Goal: Information Seeking & Learning: Check status

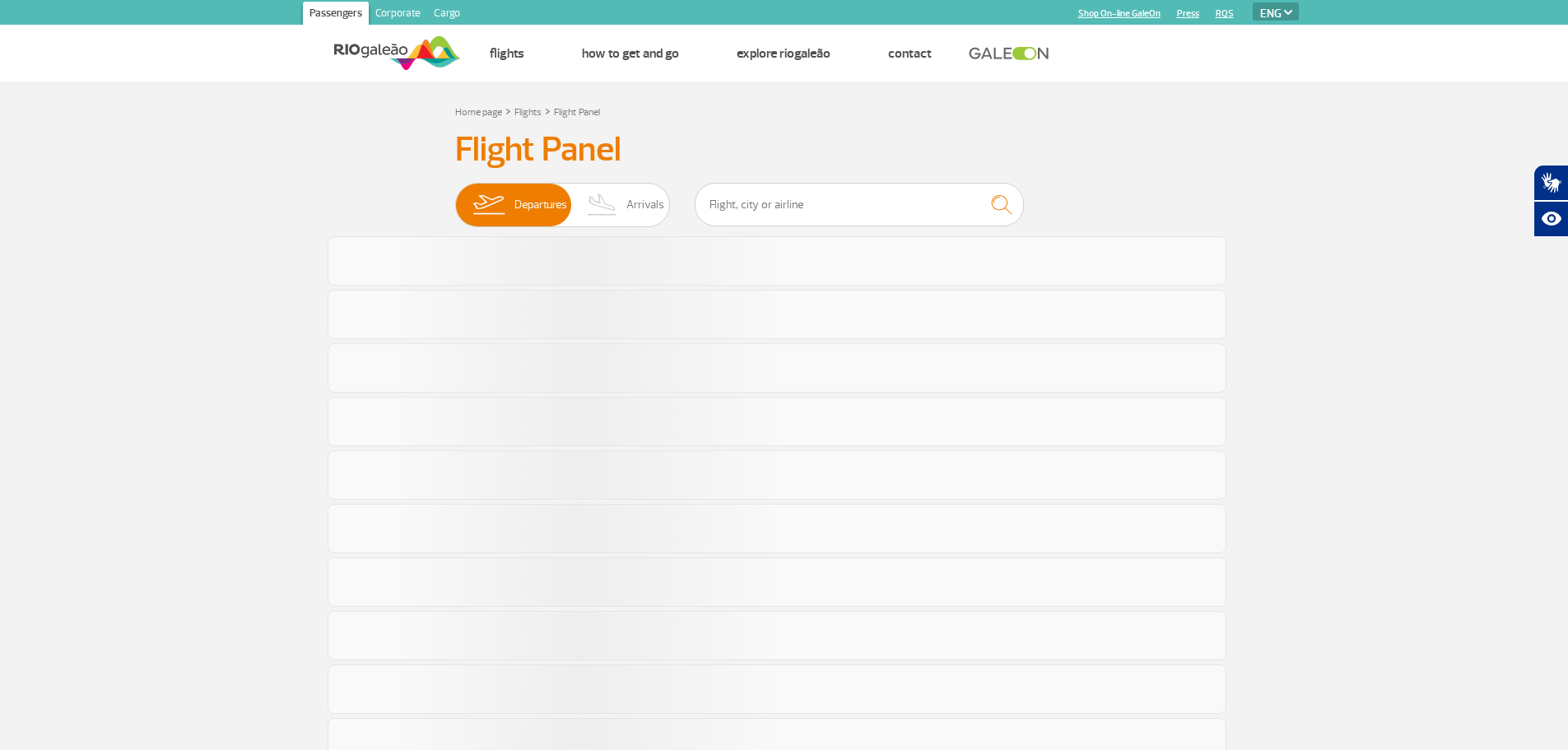
select select "en"
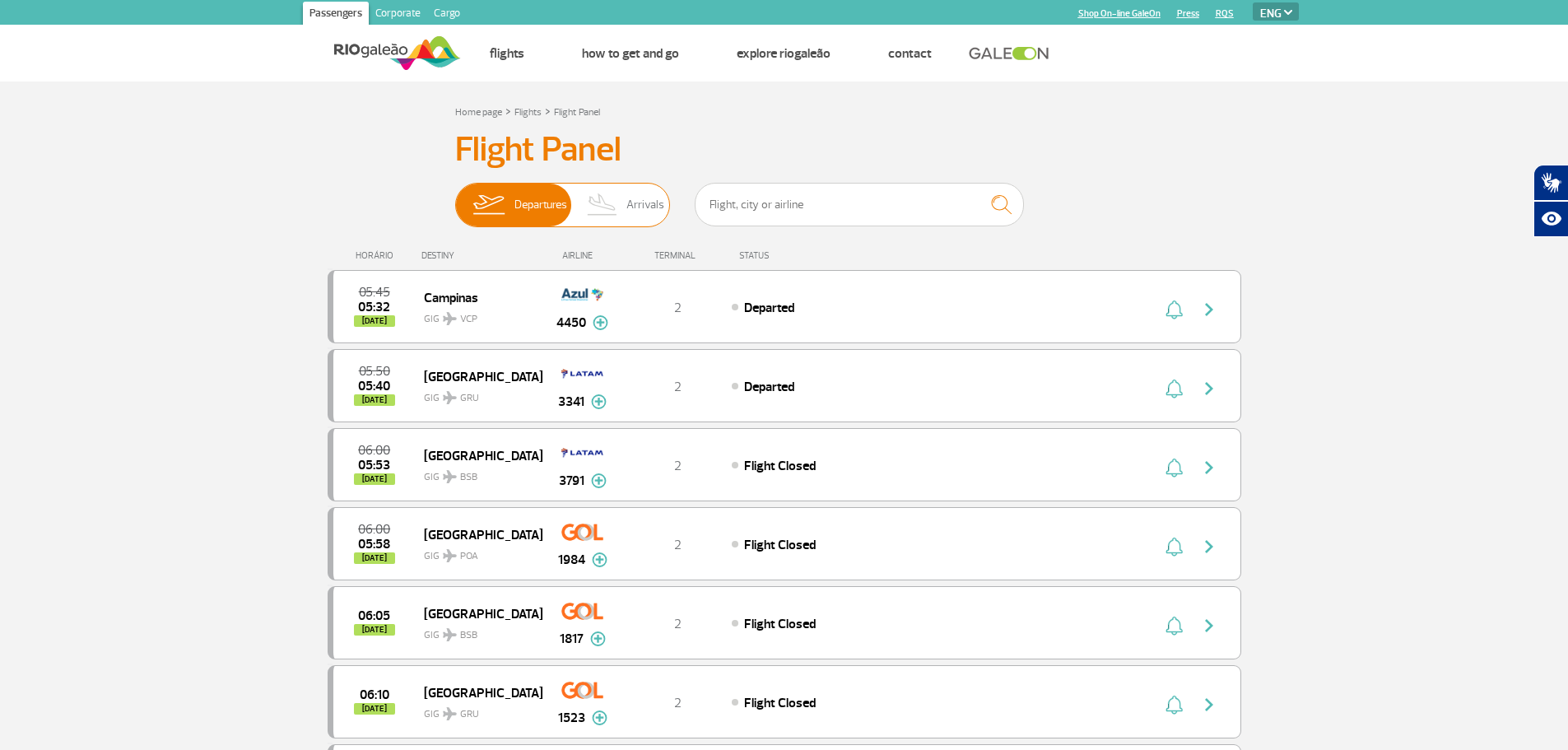
click at [597, 193] on img at bounding box center [603, 204] width 48 height 42
click at [455, 197] on input "Departures Arrivals" at bounding box center [455, 197] width 0 height 0
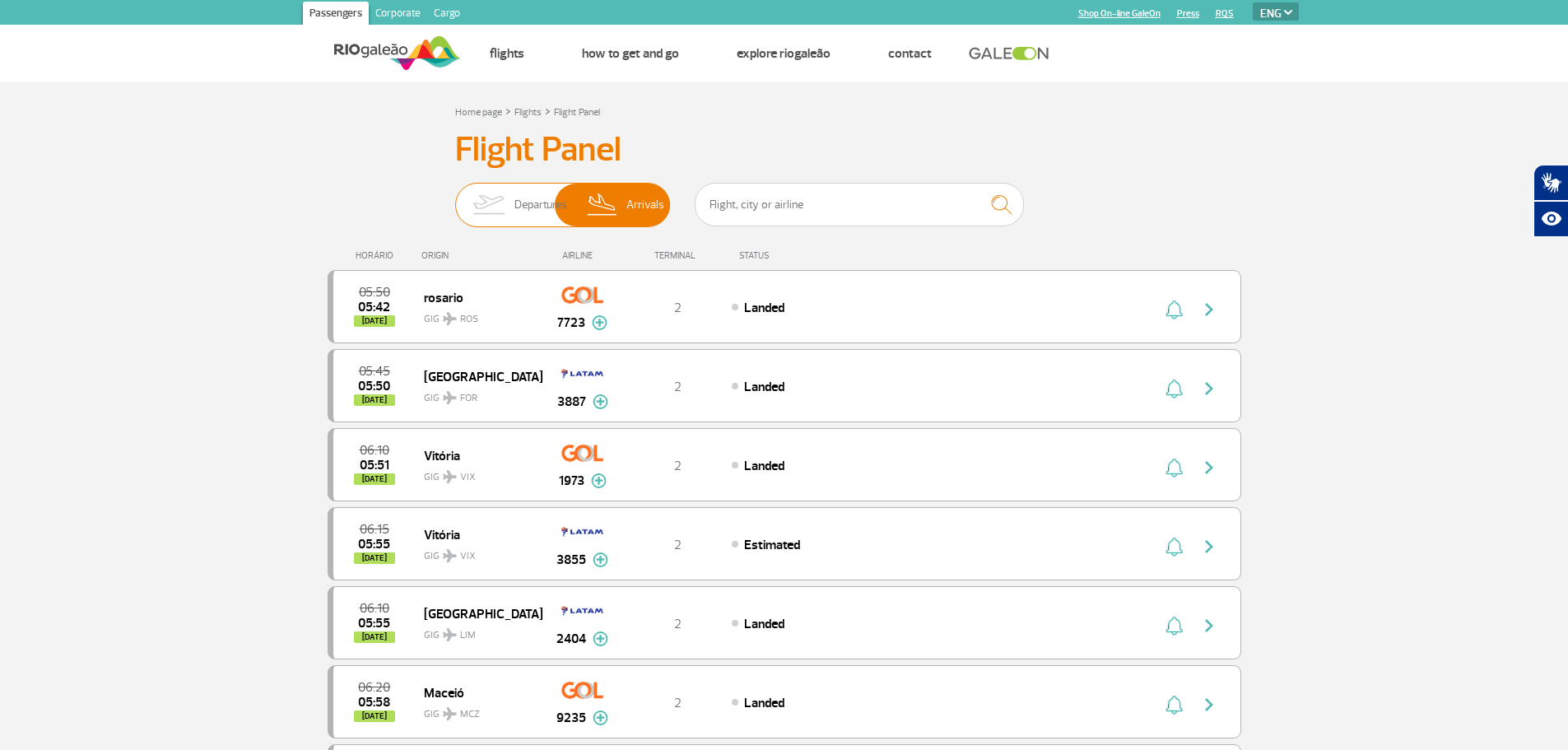
click at [553, 189] on span "Departures" at bounding box center [540, 204] width 52 height 42
click at [455, 197] on input "Departures Arrivals" at bounding box center [455, 197] width 0 height 0
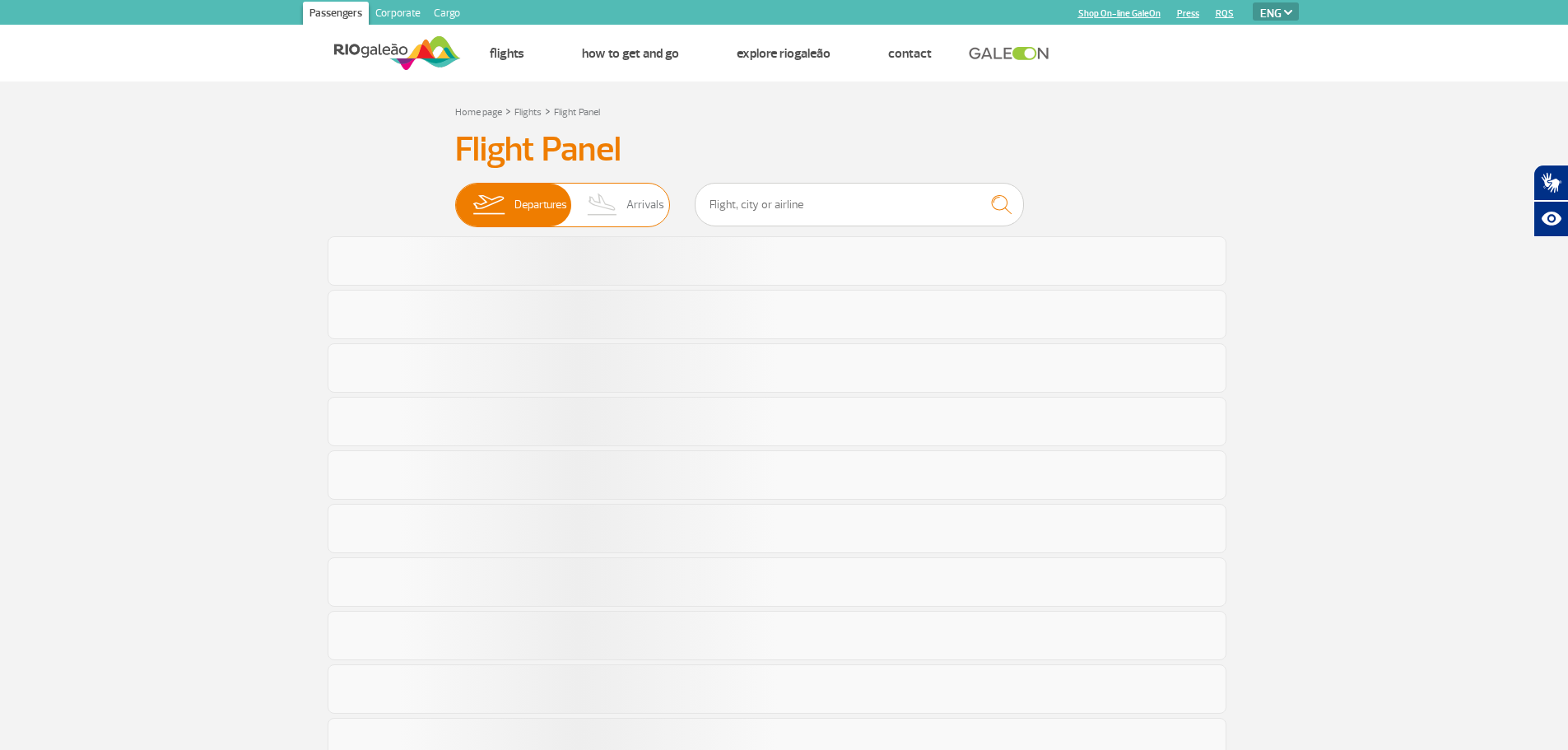
click at [528, 187] on span "Departures" at bounding box center [540, 204] width 52 height 42
click at [455, 197] on input "Departures Arrivals" at bounding box center [455, 197] width 0 height 0
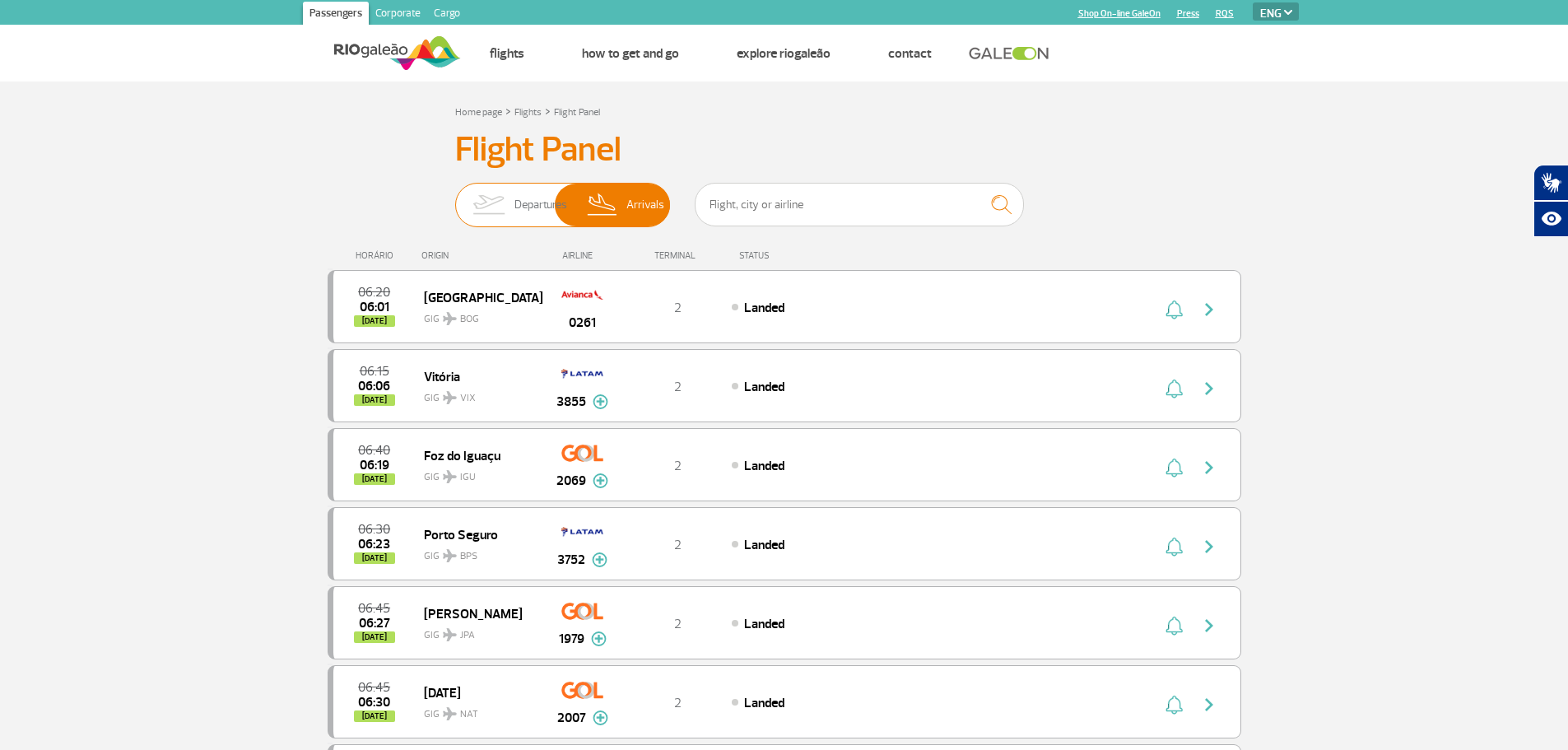
click at [536, 193] on span "Departures" at bounding box center [540, 204] width 52 height 42
click at [455, 197] on input "Departures Arrivals" at bounding box center [455, 197] width 0 height 0
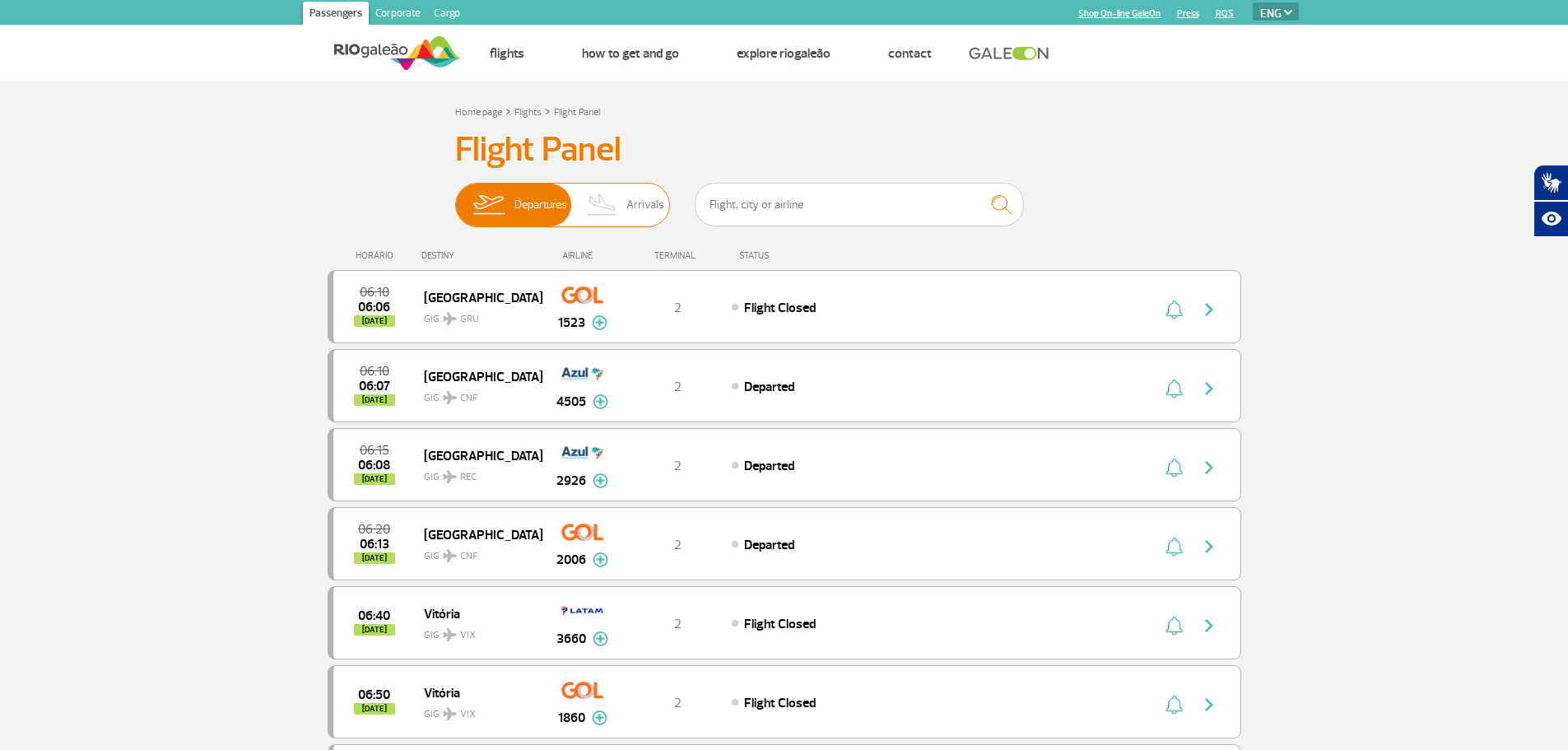
click at [637, 197] on span "Arrivals" at bounding box center [645, 204] width 37 height 42
click at [455, 197] on input "Departures Arrivals" at bounding box center [455, 197] width 0 height 0
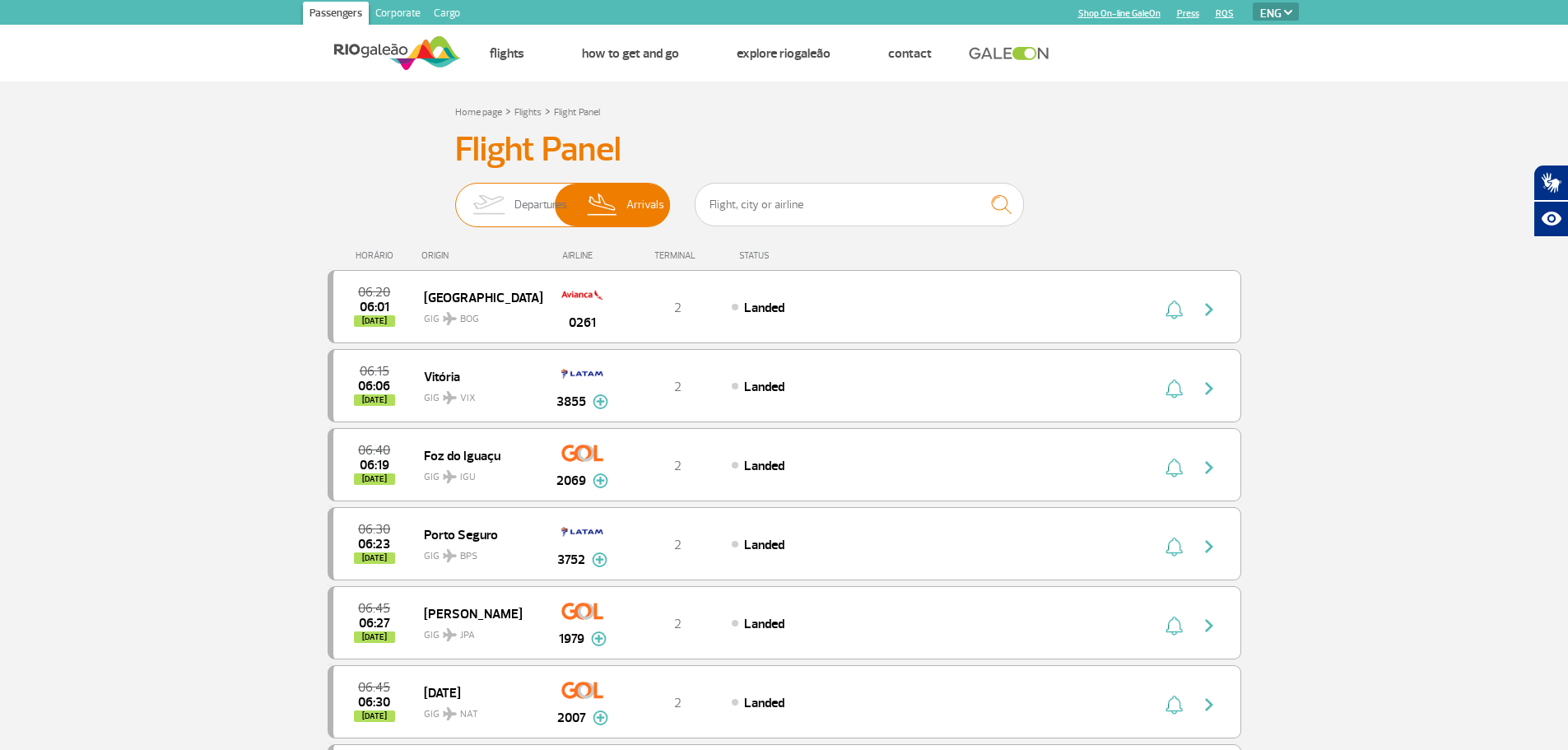
click at [499, 211] on img at bounding box center [488, 204] width 52 height 42
click at [455, 197] on input "Departures Arrivals" at bounding box center [455, 197] width 0 height 0
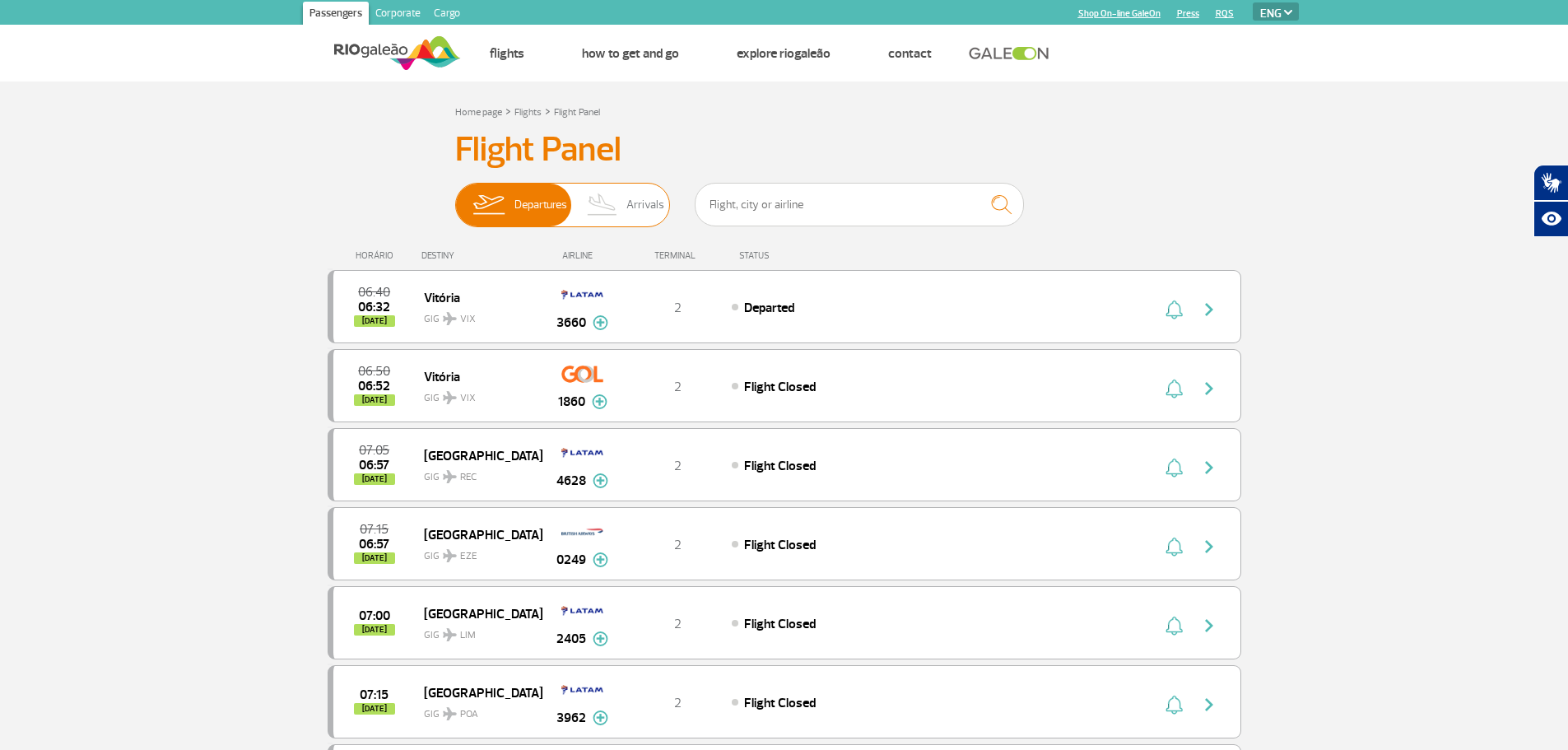
click at [619, 214] on img at bounding box center [603, 204] width 48 height 42
click at [455, 197] on input "Departures Arrivals" at bounding box center [455, 197] width 0 height 0
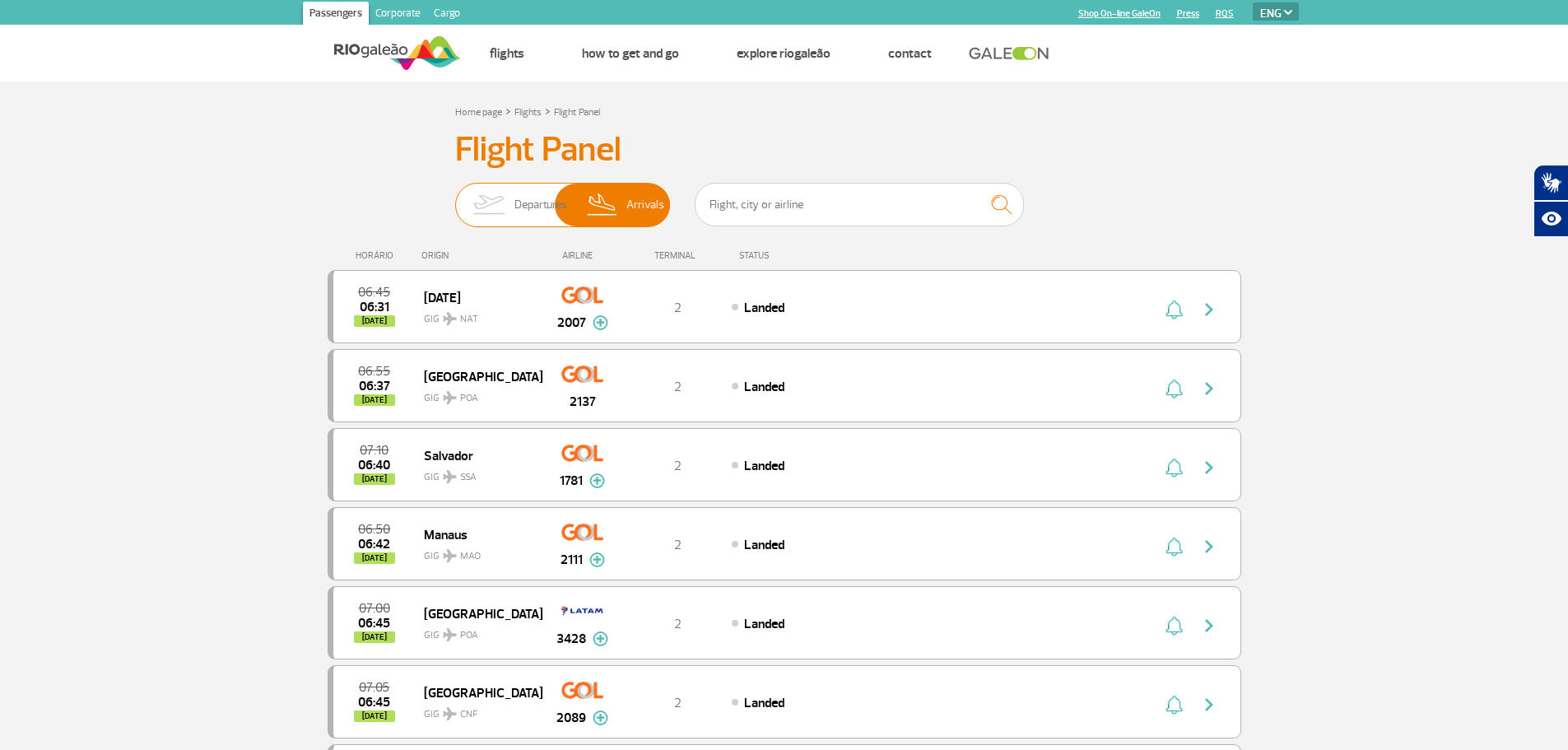
click at [511, 205] on img at bounding box center [488, 204] width 52 height 42
click at [455, 197] on input "Departures Arrivals" at bounding box center [455, 197] width 0 height 0
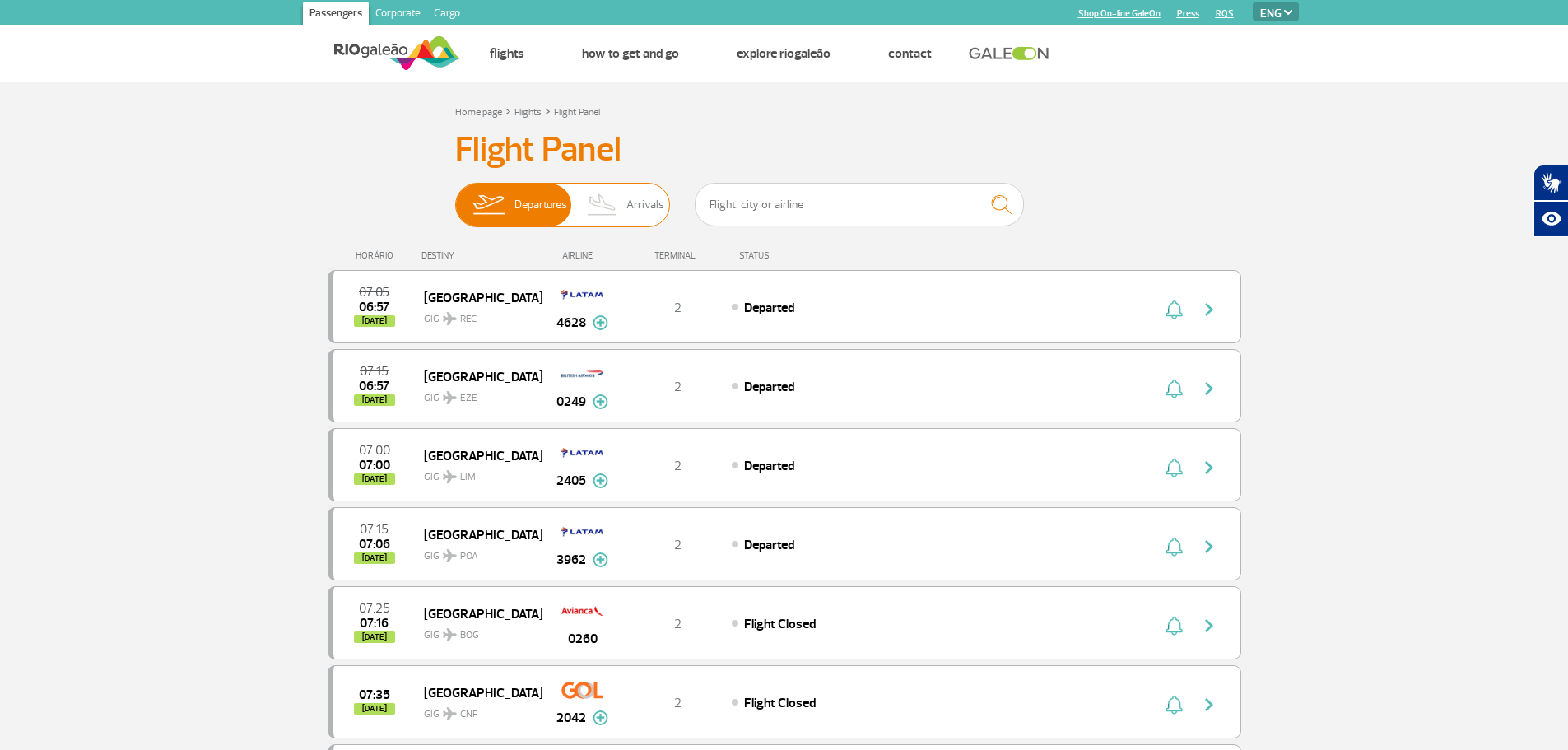
click at [610, 202] on img at bounding box center [603, 204] width 48 height 42
click at [455, 197] on input "Departures Arrivals" at bounding box center [455, 197] width 0 height 0
